Goal: Communication & Community: Answer question/provide support

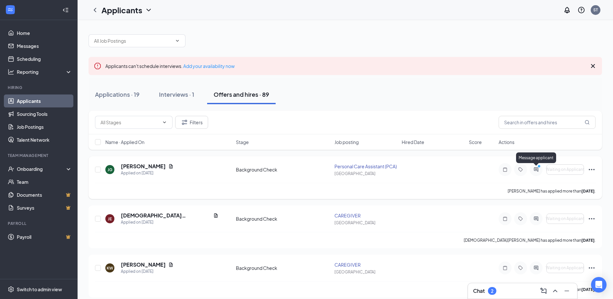
click at [539, 166] on circle "PrimaryDot" at bounding box center [539, 166] width 3 height 3
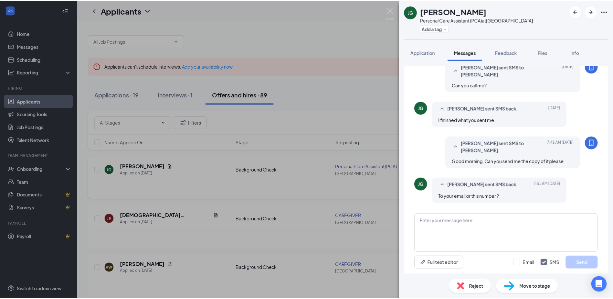
scroll to position [263, 0]
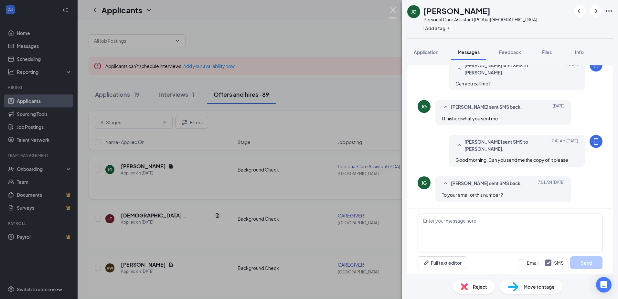
click at [394, 9] on img at bounding box center [393, 12] width 8 height 13
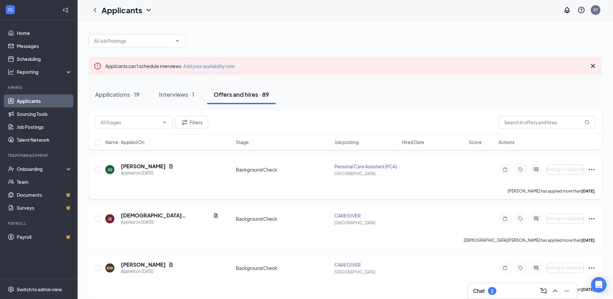
click at [509, 289] on div "Chat 2" at bounding box center [522, 290] width 99 height 10
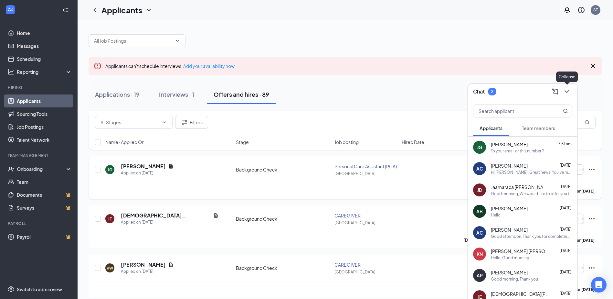
click at [570, 92] on icon "ChevronDown" at bounding box center [567, 92] width 8 height 8
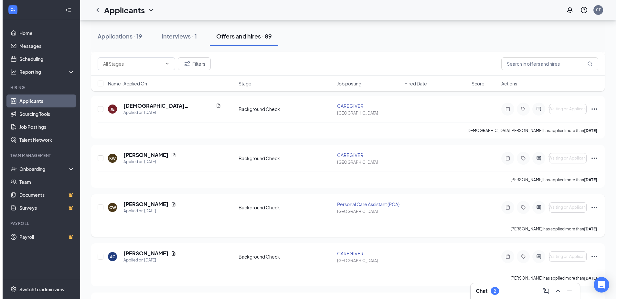
scroll to position [129, 0]
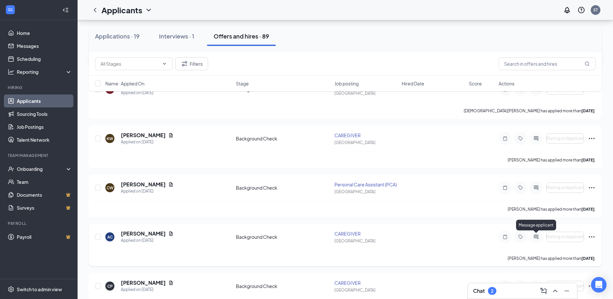
click at [535, 235] on icon "ActiveChat" at bounding box center [536, 236] width 8 height 5
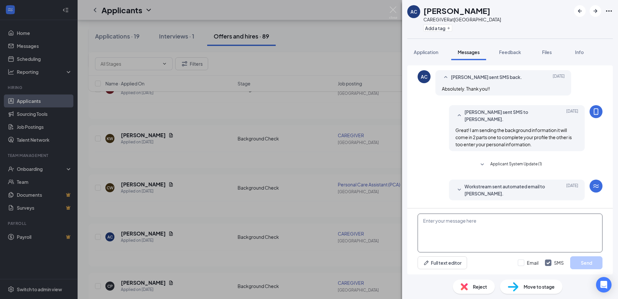
scroll to position [311, 0]
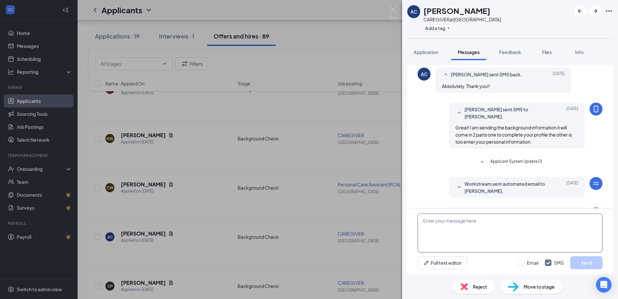
click at [467, 230] on textarea at bounding box center [510, 232] width 185 height 39
type textarea "T"
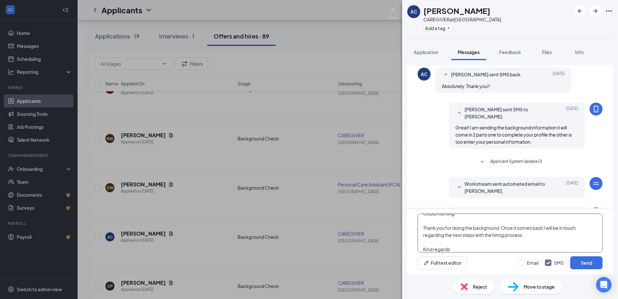
scroll to position [14, 0]
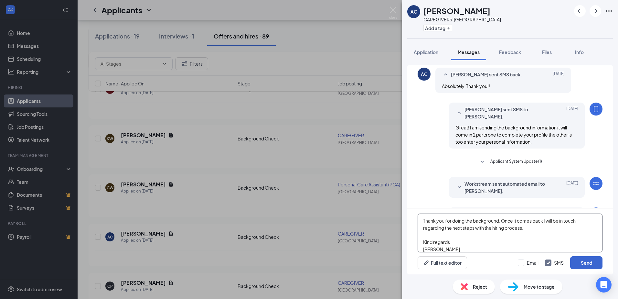
type textarea "Good morning, Thank you for doing the background. Once it comes back I will be …"
click at [589, 264] on button "Send" at bounding box center [586, 262] width 32 height 13
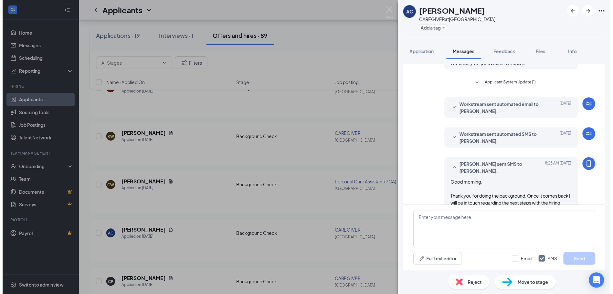
scroll to position [396, 0]
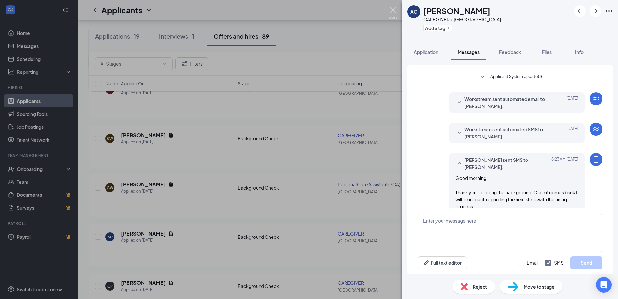
click at [391, 9] on img at bounding box center [393, 12] width 8 height 13
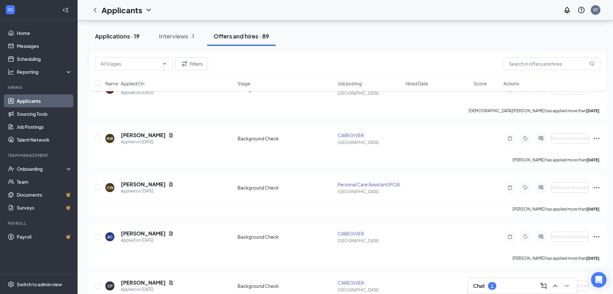
click at [128, 37] on div "Applications · 19" at bounding box center [117, 36] width 45 height 8
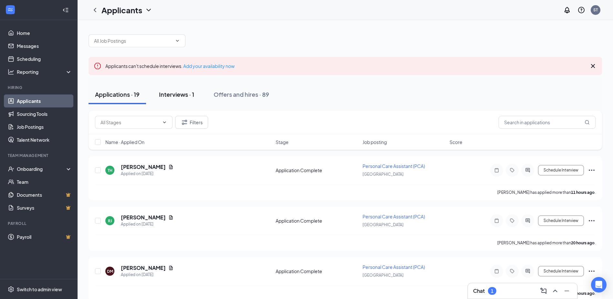
click at [186, 94] on div "Interviews · 1" at bounding box center [176, 94] width 35 height 8
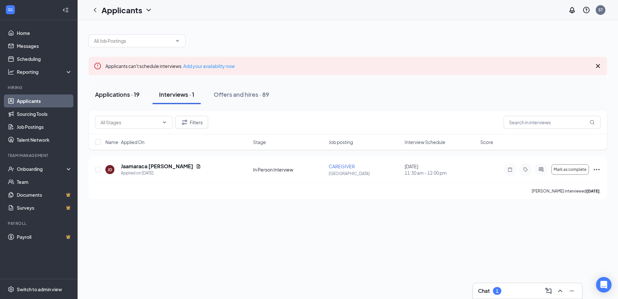
click at [114, 93] on div "Applications · 19" at bounding box center [117, 94] width 45 height 8
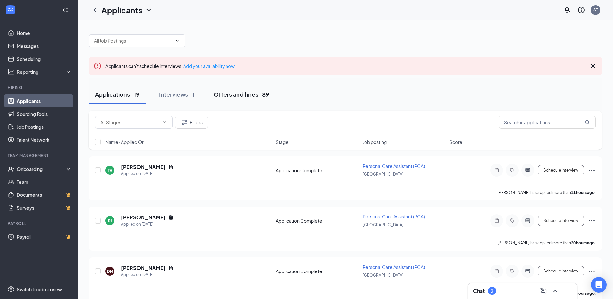
click at [242, 94] on div "Offers and hires · 89" at bounding box center [242, 94] width 56 height 8
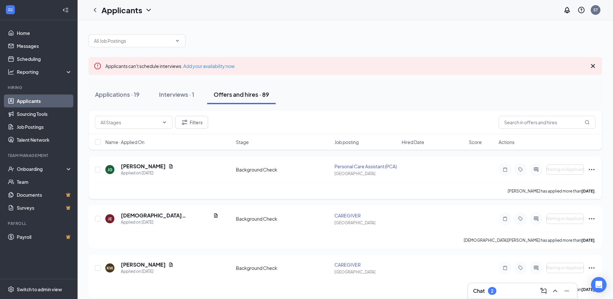
click at [590, 168] on icon "Ellipses" at bounding box center [592, 170] width 8 height 8
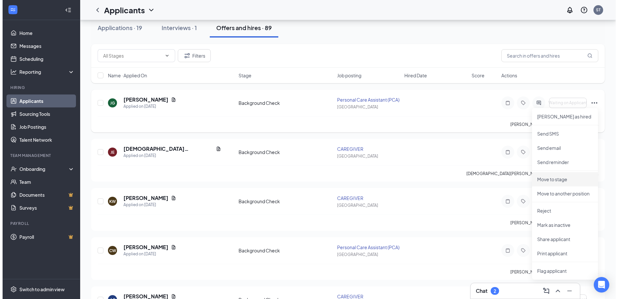
scroll to position [162, 0]
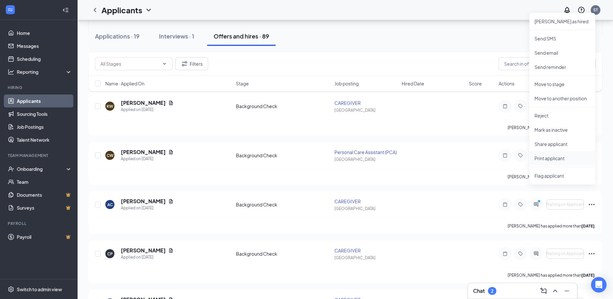
click at [553, 157] on p "Print applicant" at bounding box center [563, 158] width 56 height 6
click at [498, 290] on div "Chat 2" at bounding box center [522, 290] width 99 height 10
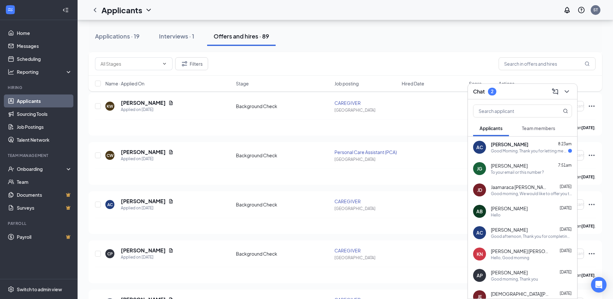
click at [509, 156] on div "AC [PERSON_NAME] 8:23am Good Morning. Thank you for letting me know!" at bounding box center [522, 146] width 109 height 21
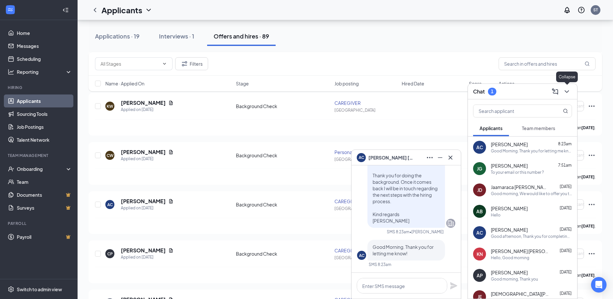
click at [565, 91] on icon "ChevronDown" at bounding box center [567, 92] width 8 height 8
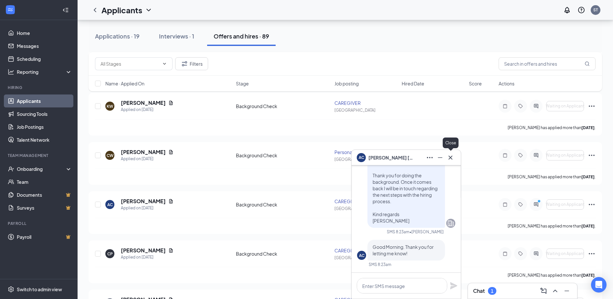
click at [453, 156] on icon "Cross" at bounding box center [451, 158] width 8 height 8
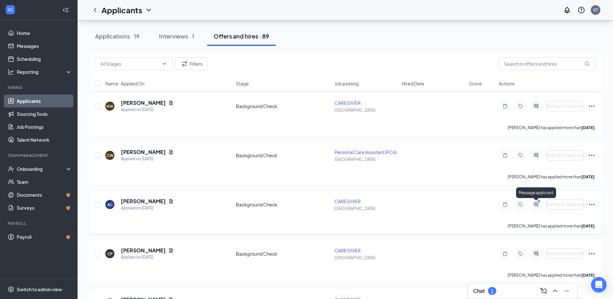
click at [536, 203] on icon "PrimaryDot" at bounding box center [540, 201] width 8 height 5
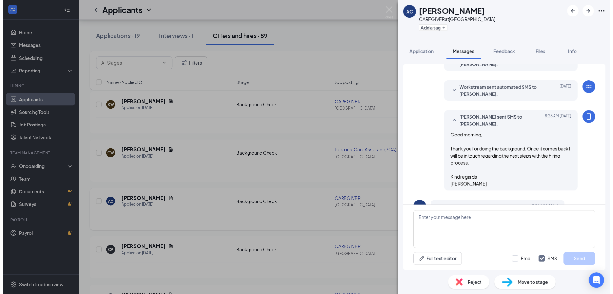
scroll to position [309, 0]
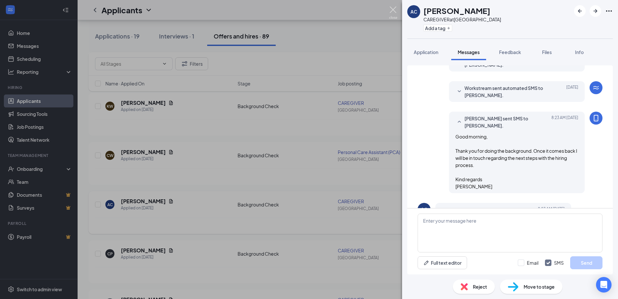
click at [394, 9] on img at bounding box center [393, 12] width 8 height 13
click at [393, 10] on img at bounding box center [393, 12] width 8 height 13
